Goal: Task Accomplishment & Management: Manage account settings

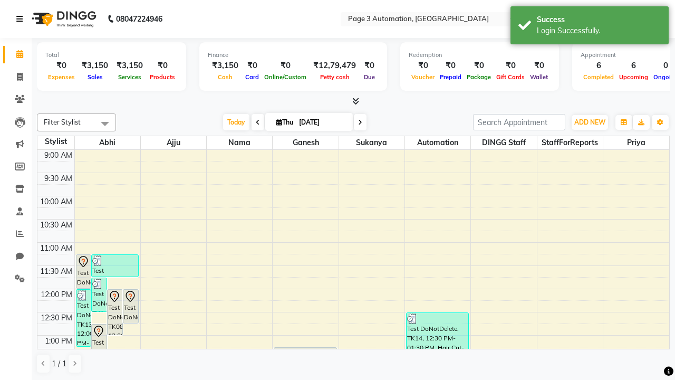
click at [22, 19] on icon at bounding box center [19, 18] width 6 height 7
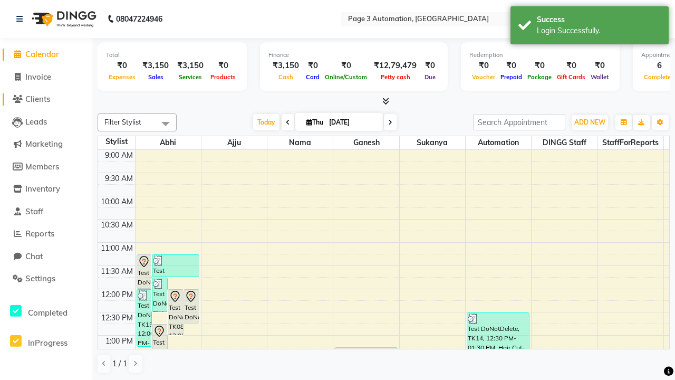
click at [46, 99] on span "Clients" at bounding box center [37, 99] width 25 height 10
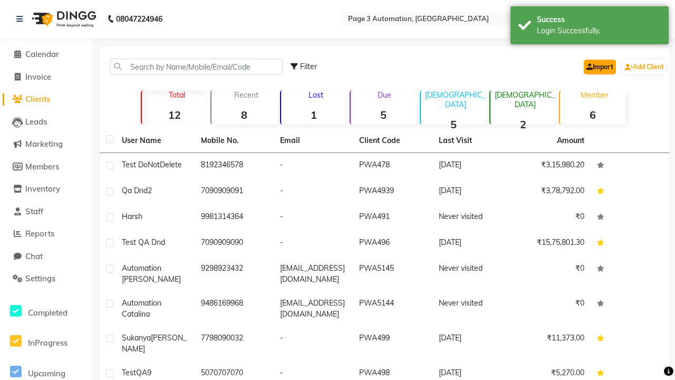
click at [597, 66] on link "Import" at bounding box center [600, 67] width 32 height 15
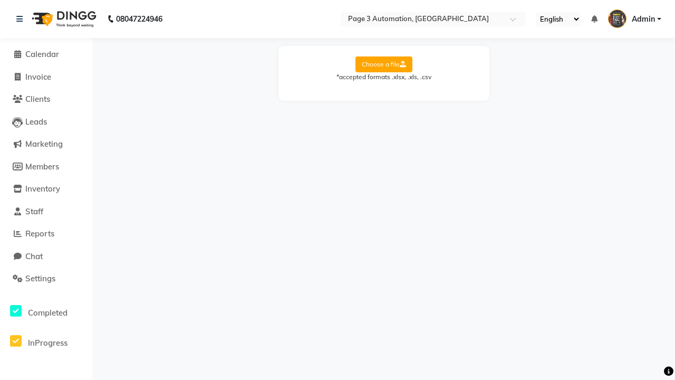
select select "Sheet1"
select select "name"
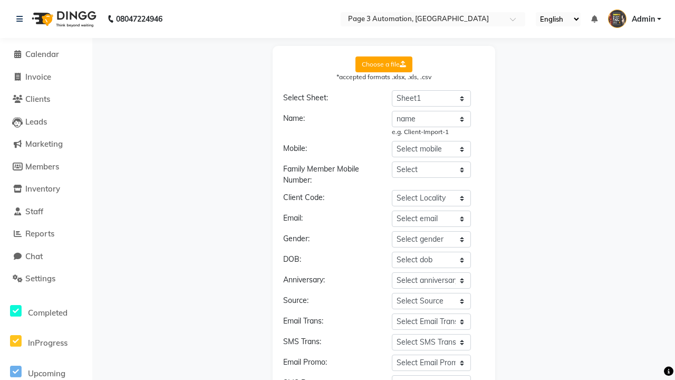
select select "number"
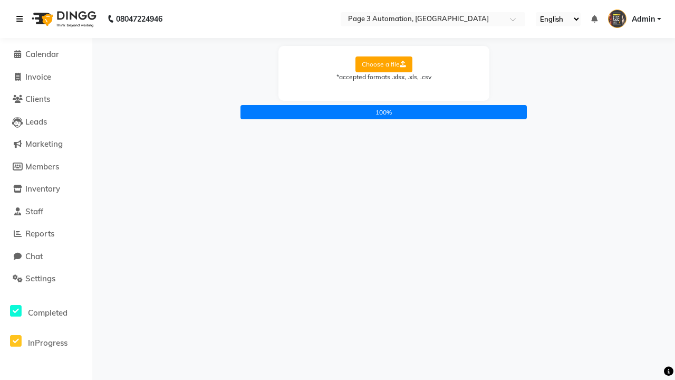
click at [22, 19] on icon at bounding box center [19, 18] width 6 height 7
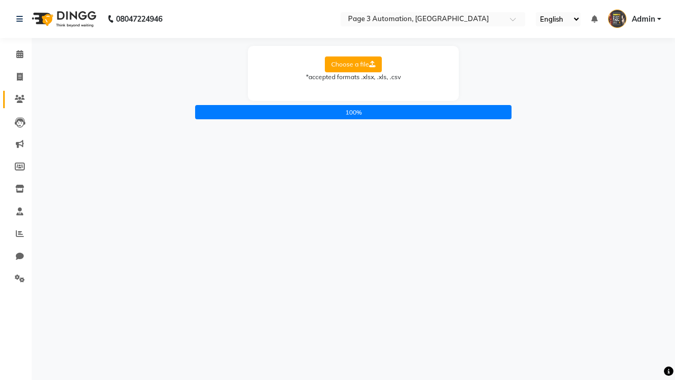
click at [16, 99] on icon at bounding box center [20, 99] width 10 height 8
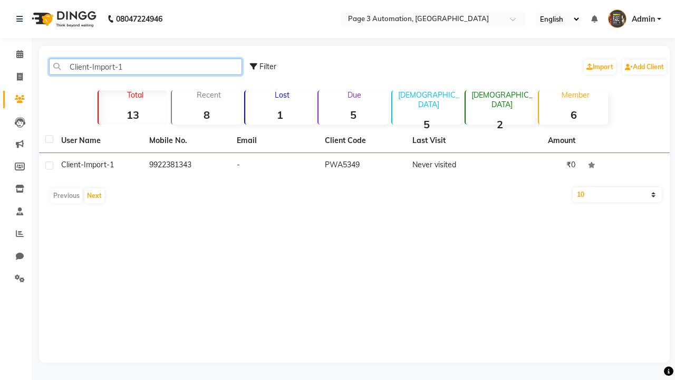
type input "Client-Import-1"
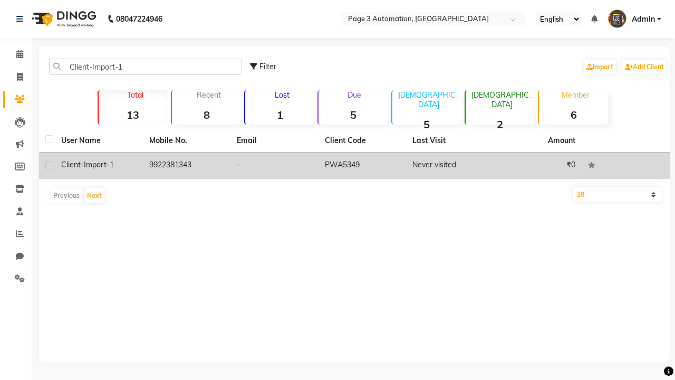
click at [49, 165] on label at bounding box center [49, 165] width 8 height 8
click at [49, 165] on input "checkbox" at bounding box center [48, 165] width 7 height 7
checkbox input "true"
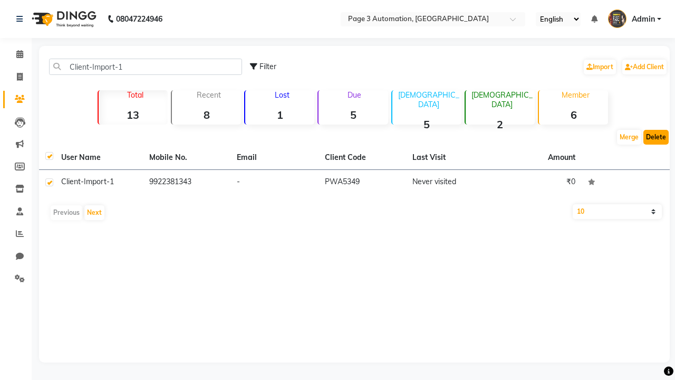
click at [656, 137] on button "Delete" at bounding box center [655, 137] width 25 height 15
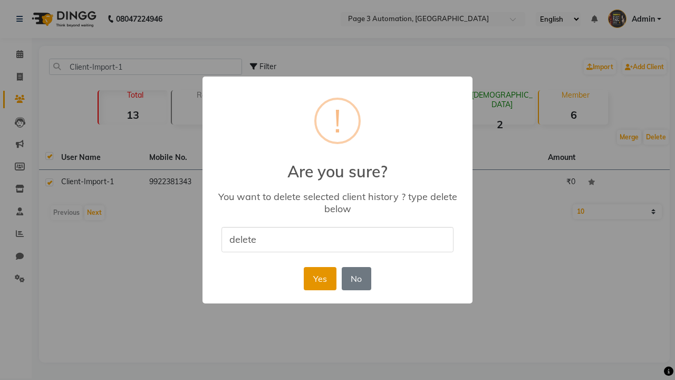
type input "delete"
click at [319, 278] on button "Yes" at bounding box center [320, 278] width 32 height 23
